Goal: Task Accomplishment & Management: Complete application form

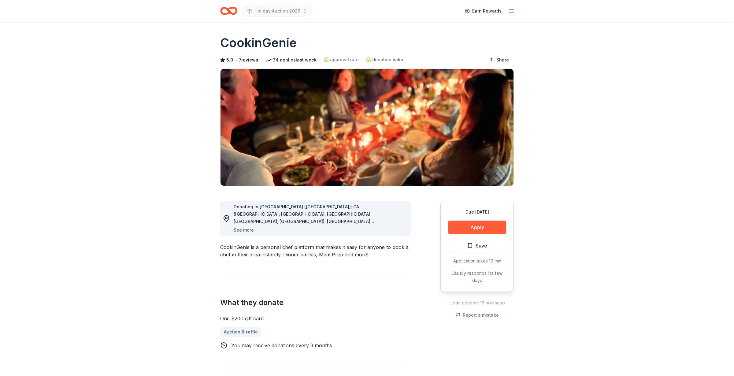
click at [242, 228] on button "See more" at bounding box center [244, 229] width 20 height 7
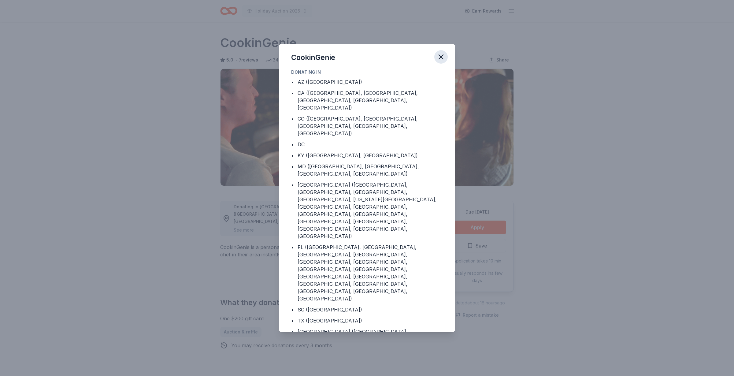
click at [443, 61] on icon "button" at bounding box center [441, 57] width 9 height 9
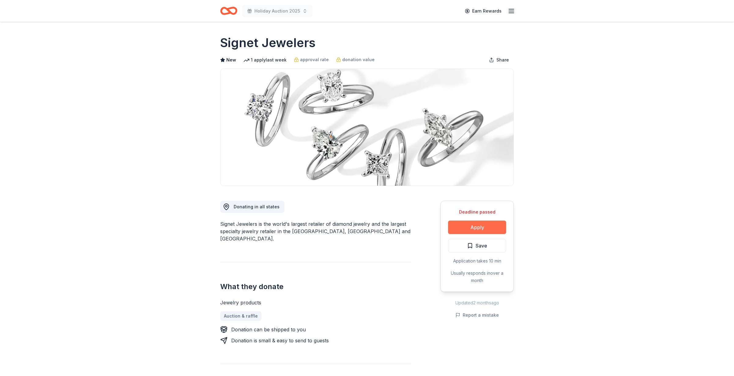
click at [474, 224] on button "Apply" at bounding box center [477, 226] width 58 height 13
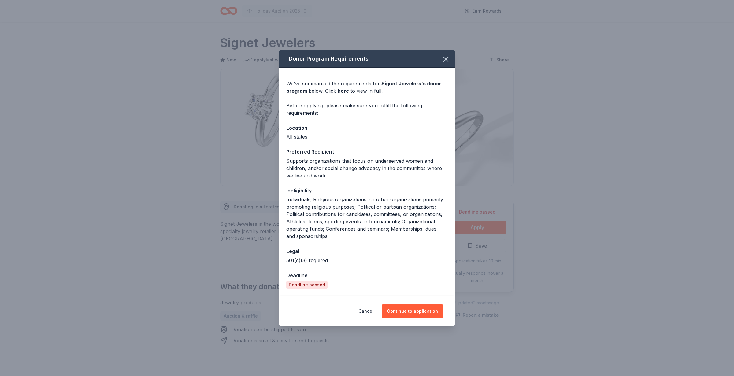
click at [419, 303] on div "Cancel Continue to application" at bounding box center [367, 310] width 176 height 29
click at [421, 309] on button "Continue to application" at bounding box center [412, 311] width 61 height 15
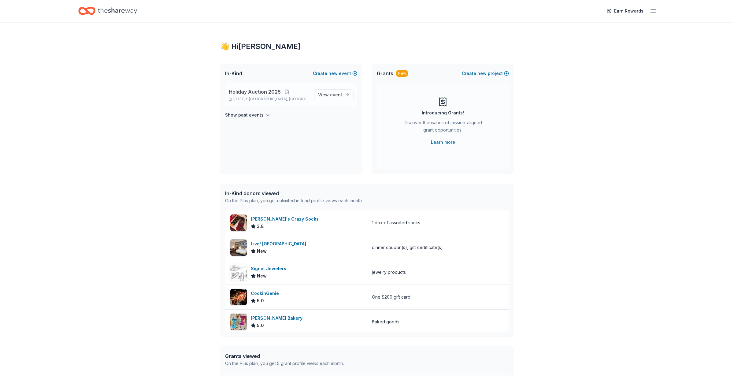
click at [251, 91] on span "Holiday Auction 2025" at bounding box center [255, 91] width 52 height 7
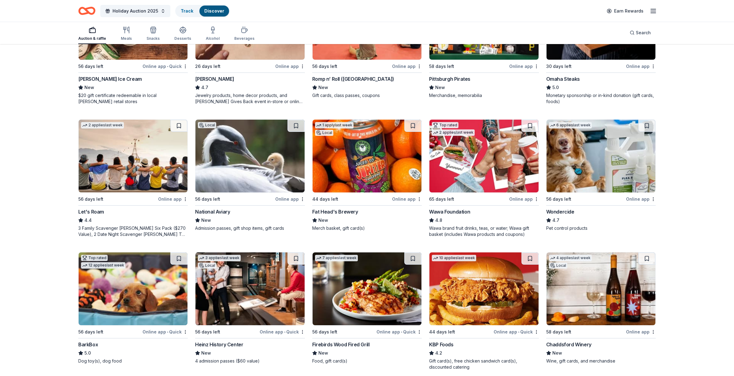
scroll to position [256, 0]
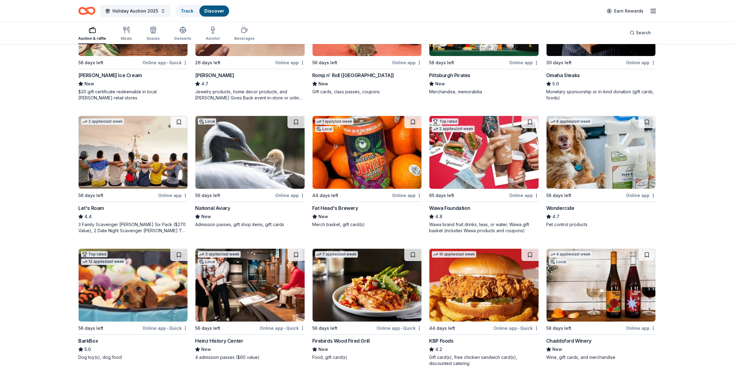
click at [100, 178] on img at bounding box center [133, 152] width 109 height 73
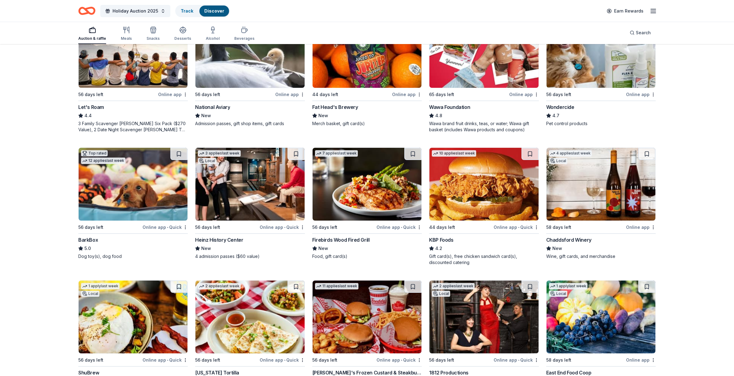
scroll to position [388, 0]
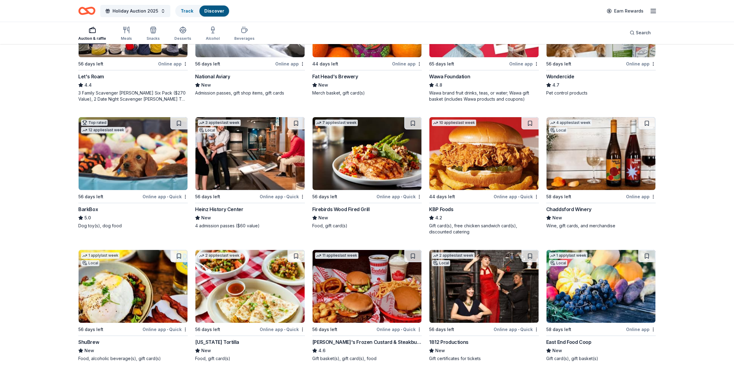
click at [443, 206] on div "KBP Foods" at bounding box center [441, 209] width 24 height 7
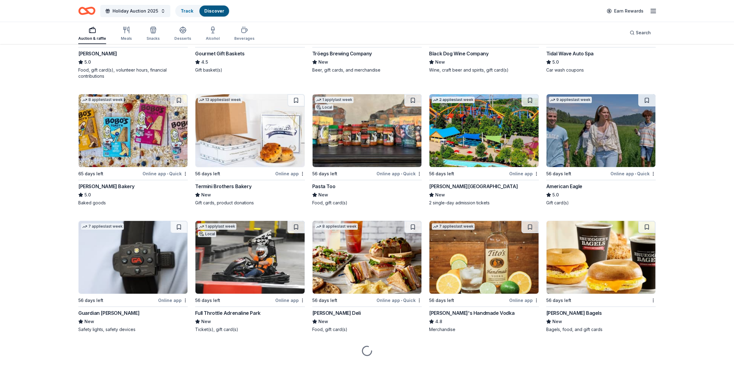
scroll to position [807, 0]
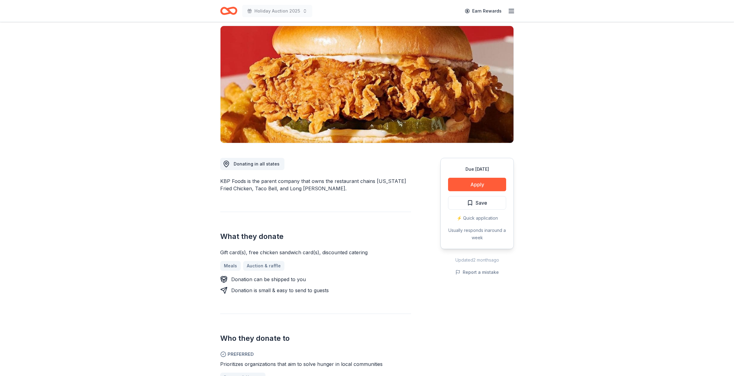
scroll to position [45, 0]
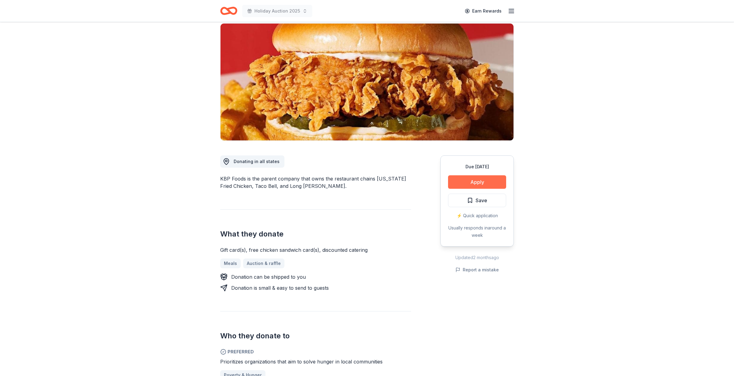
click at [485, 182] on button "Apply" at bounding box center [477, 181] width 58 height 13
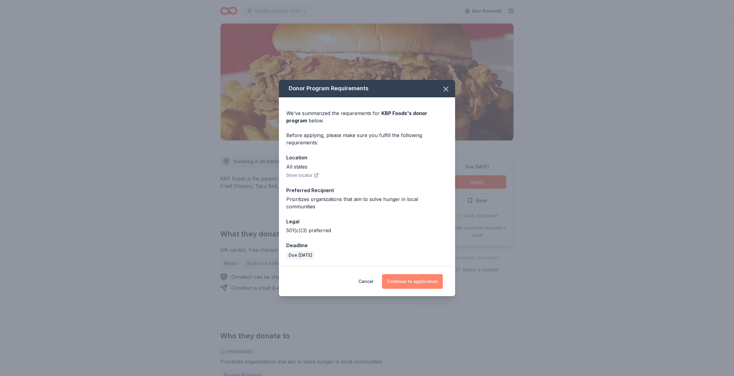
click at [425, 274] on button "Continue to application" at bounding box center [412, 281] width 61 height 15
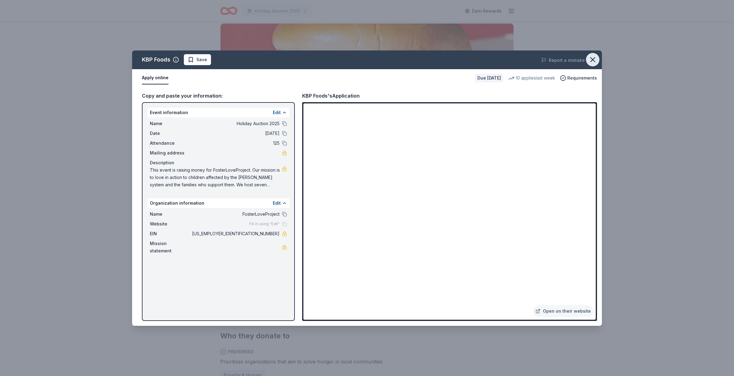
click at [593, 60] on icon "button" at bounding box center [593, 59] width 4 height 4
